Goal: Task Accomplishment & Management: Manage account settings

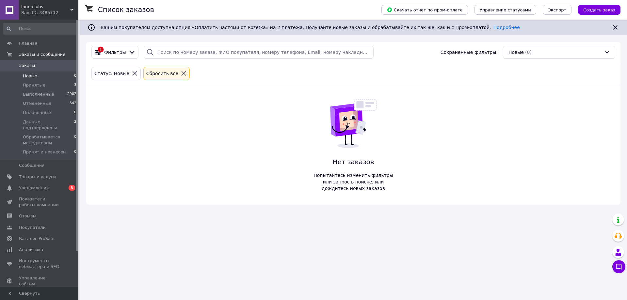
click at [181, 74] on icon at bounding box center [184, 74] width 6 height 6
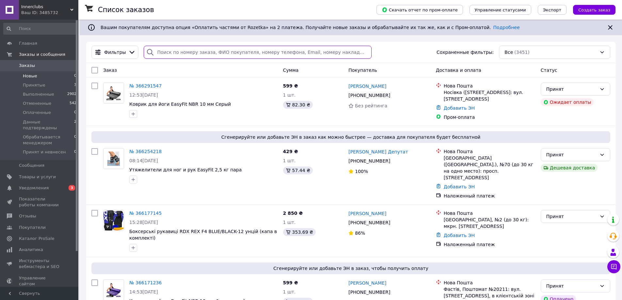
click at [198, 48] on input "search" at bounding box center [258, 52] width 228 height 13
paste input "364961056"
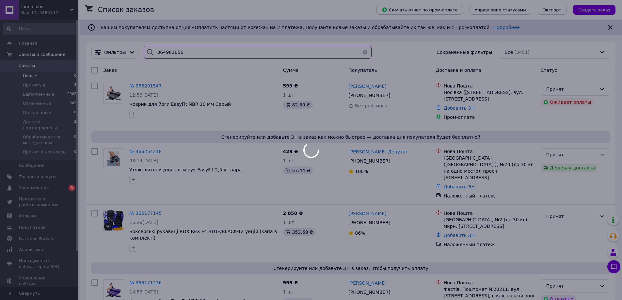
type input "364961056"
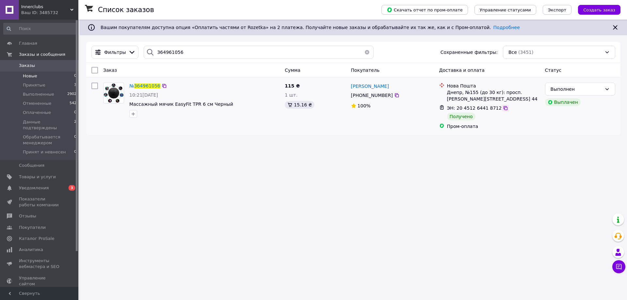
click at [503, 108] on icon at bounding box center [505, 108] width 4 height 4
click at [617, 265] on icon at bounding box center [618, 266] width 7 height 7
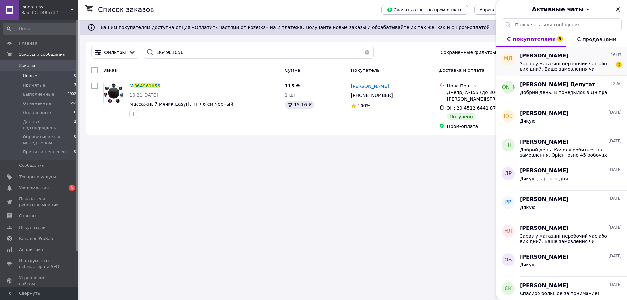
click at [573, 66] on span "Зараз у магазині неробочий час або вихідний. Ваше замовлення чи повідомлення бу…" at bounding box center [566, 66] width 93 height 10
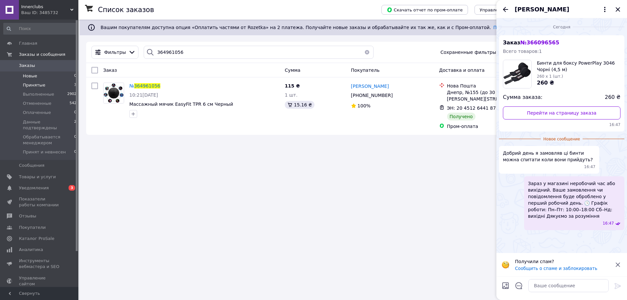
click at [45, 82] on li "Принятые 3" at bounding box center [40, 85] width 80 height 9
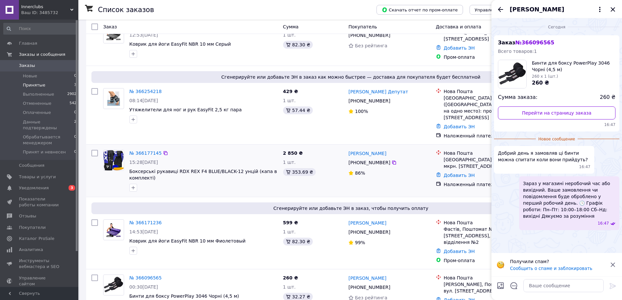
scroll to position [99, 0]
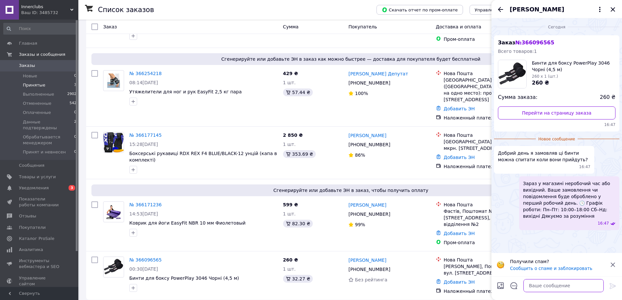
click at [543, 288] on textarea at bounding box center [563, 285] width 80 height 13
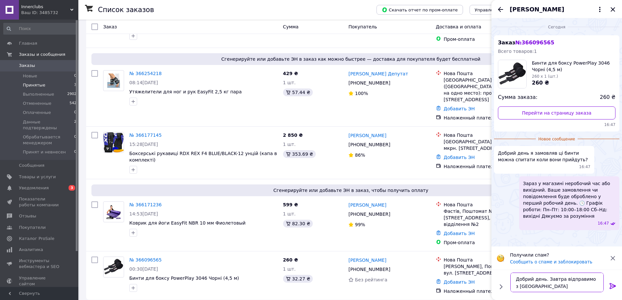
type textarea "Добрий день. Завтра відправимо з [GEOGRAPHIC_DATA]"
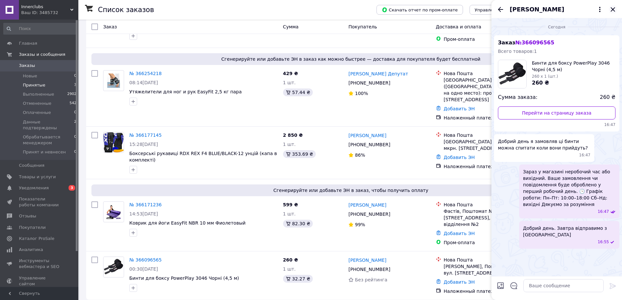
click at [614, 8] on icon "Закрыть" at bounding box center [613, 10] width 8 height 8
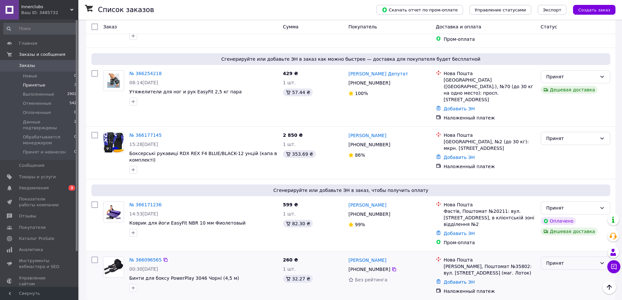
click at [585, 263] on div "Принят" at bounding box center [576, 263] width 70 height 13
click at [567, 241] on li "Принят и невнесен" at bounding box center [575, 243] width 69 height 12
click at [612, 271] on button "Чат с покупателем" at bounding box center [613, 266] width 13 height 13
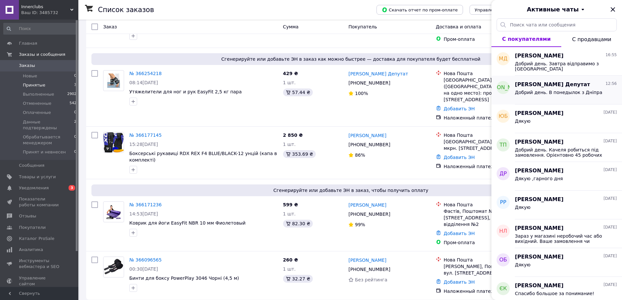
click at [578, 96] on div "Добрий день. В понедылок з Дніпра" at bounding box center [558, 94] width 87 height 9
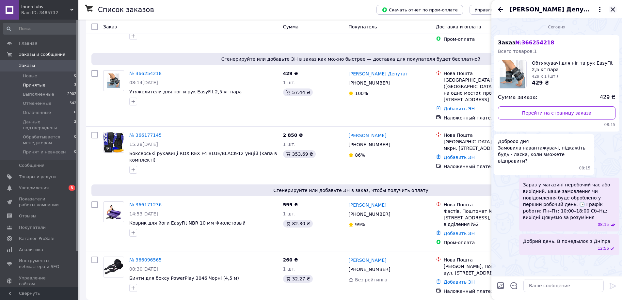
click at [616, 11] on icon "Закрыть" at bounding box center [613, 10] width 8 height 8
